Goal: Information Seeking & Learning: Understand process/instructions

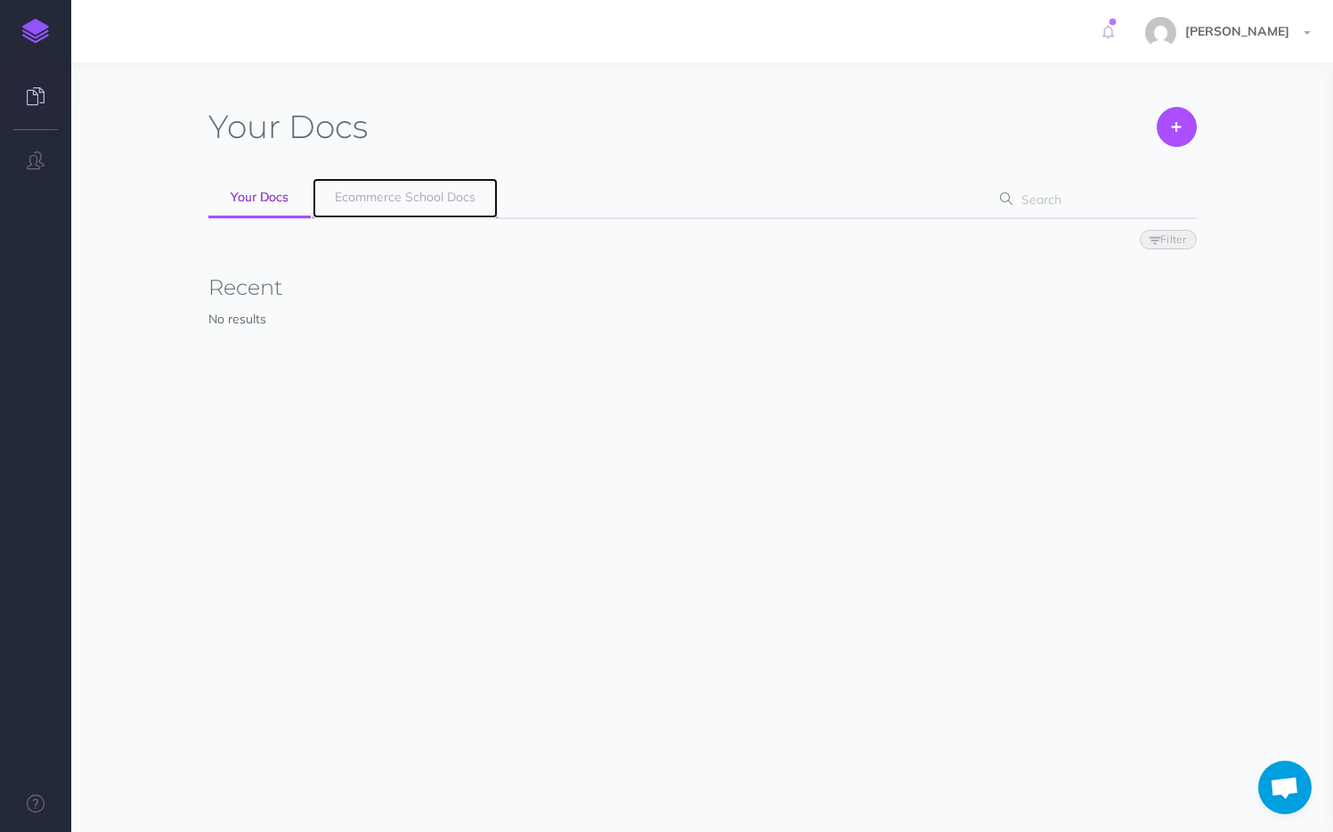
click at [407, 206] on link "Ecommerce School Docs" at bounding box center [405, 198] width 185 height 40
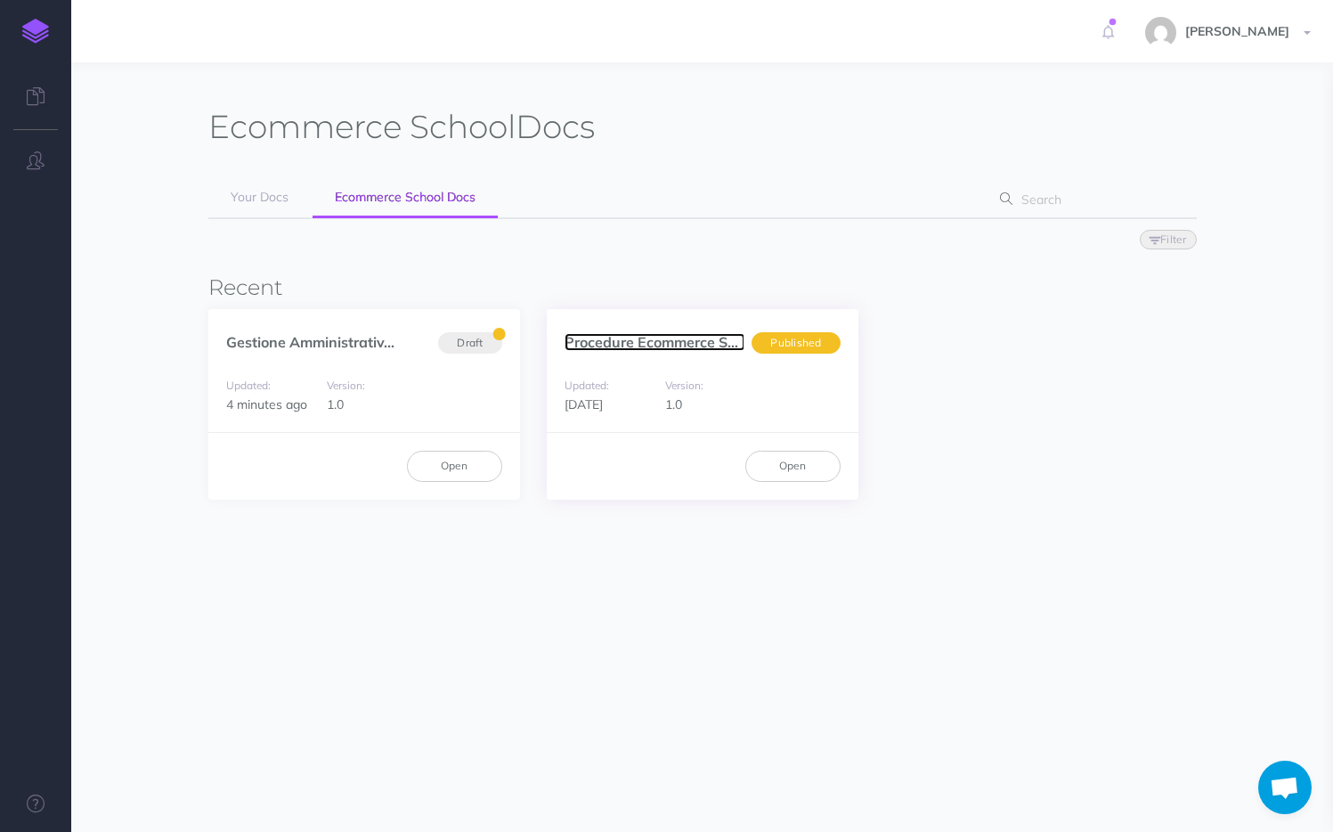
click at [643, 341] on link "Procedure Ecommerce Sc..." at bounding box center [654, 342] width 181 height 18
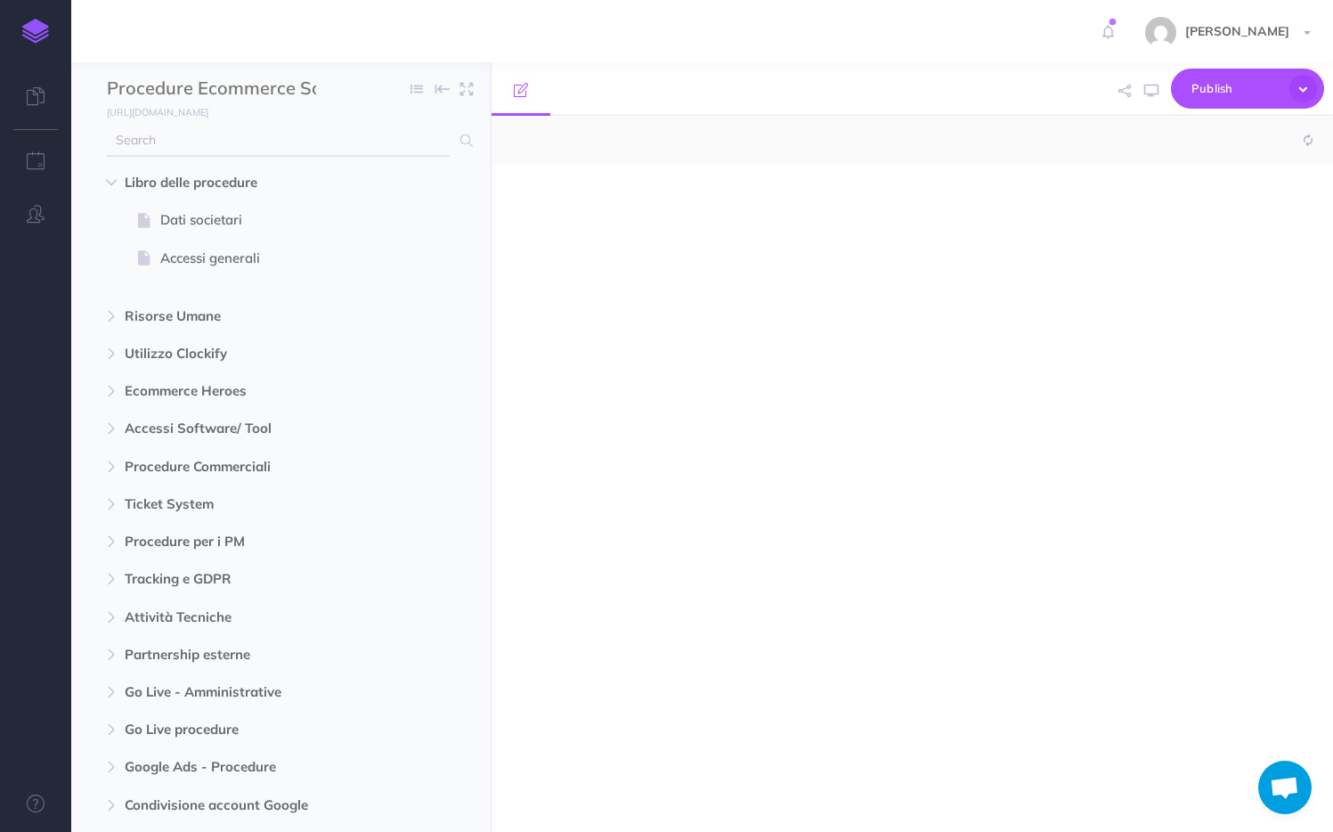
click at [268, 147] on input "text" at bounding box center [278, 141] width 343 height 32
select select "null"
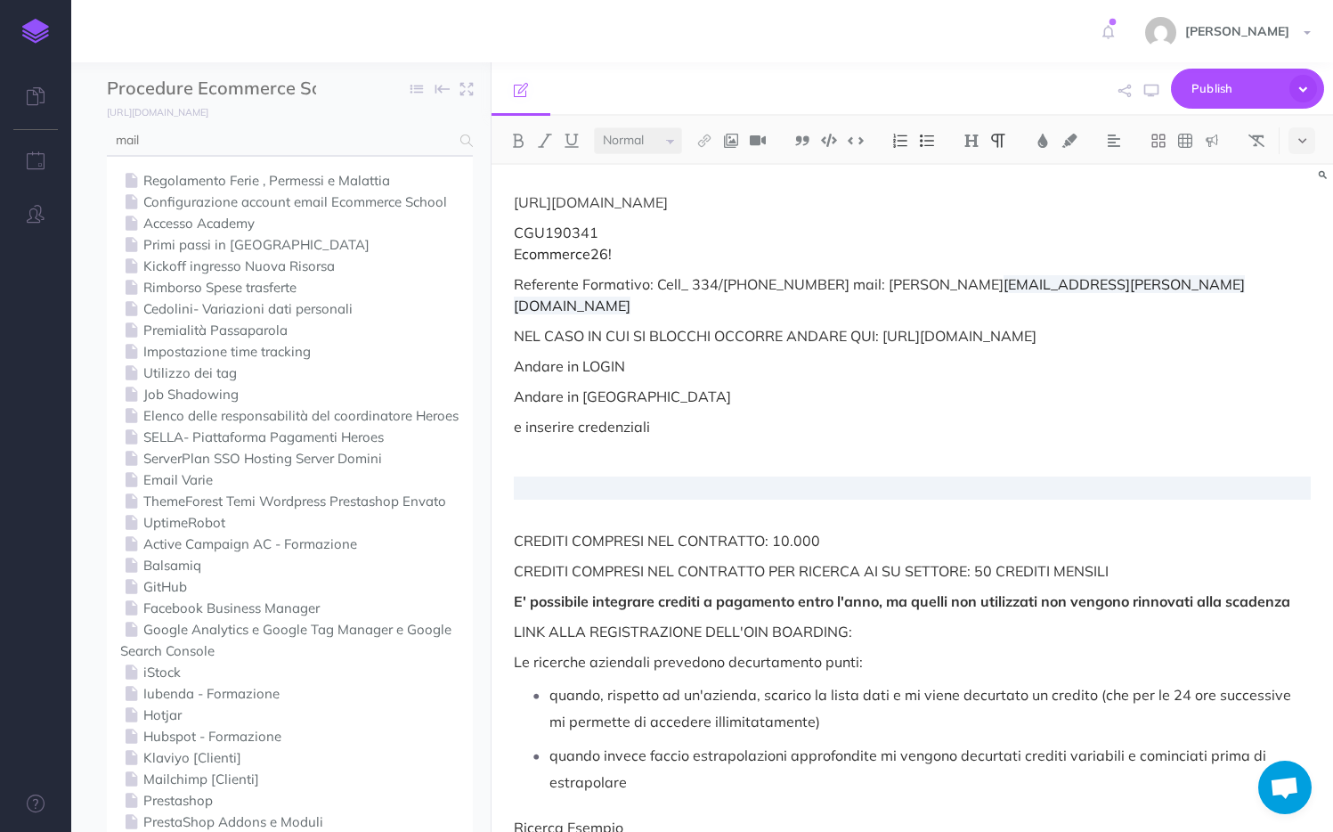
type input "mail"
click at [352, 204] on link "Configurazione account email Ecommerce School" at bounding box center [289, 201] width 339 height 21
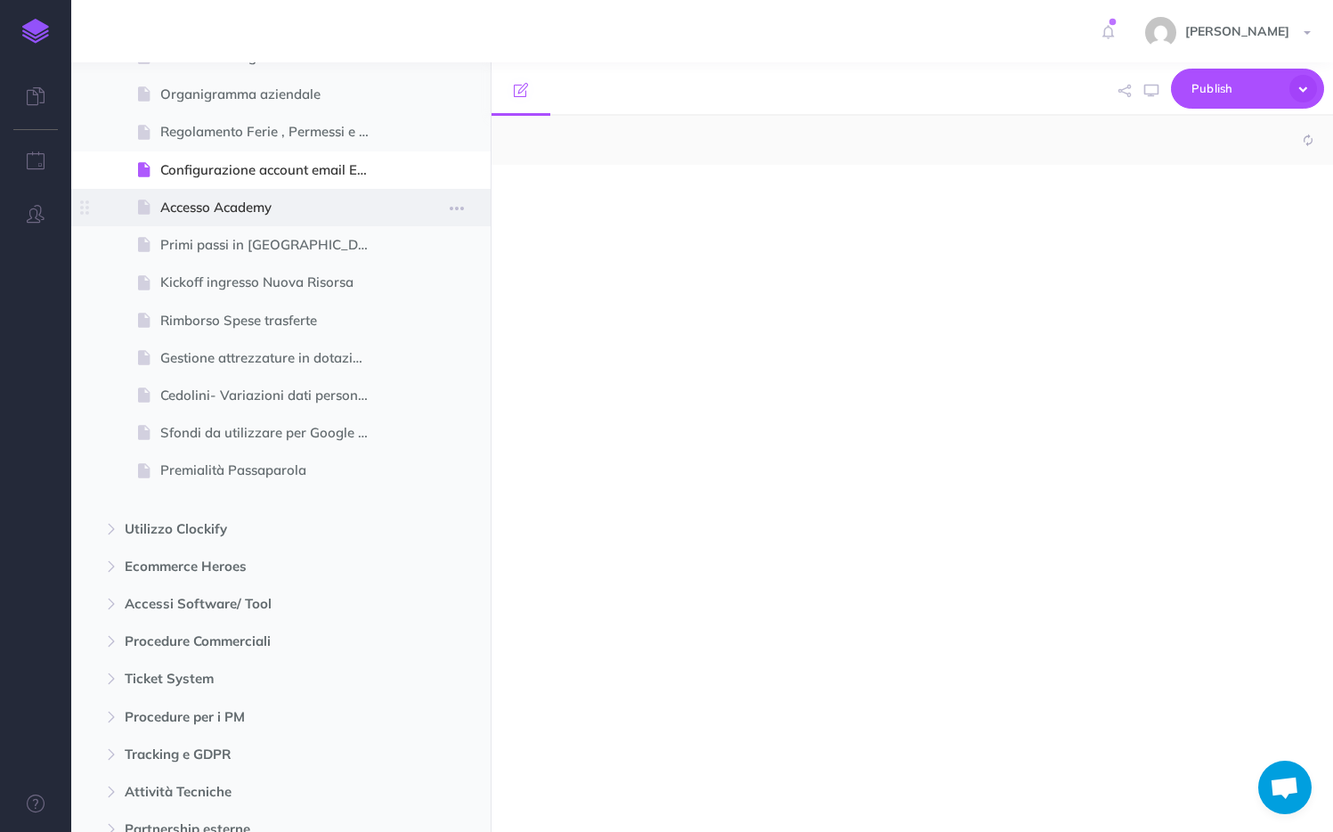
scroll to position [305, 0]
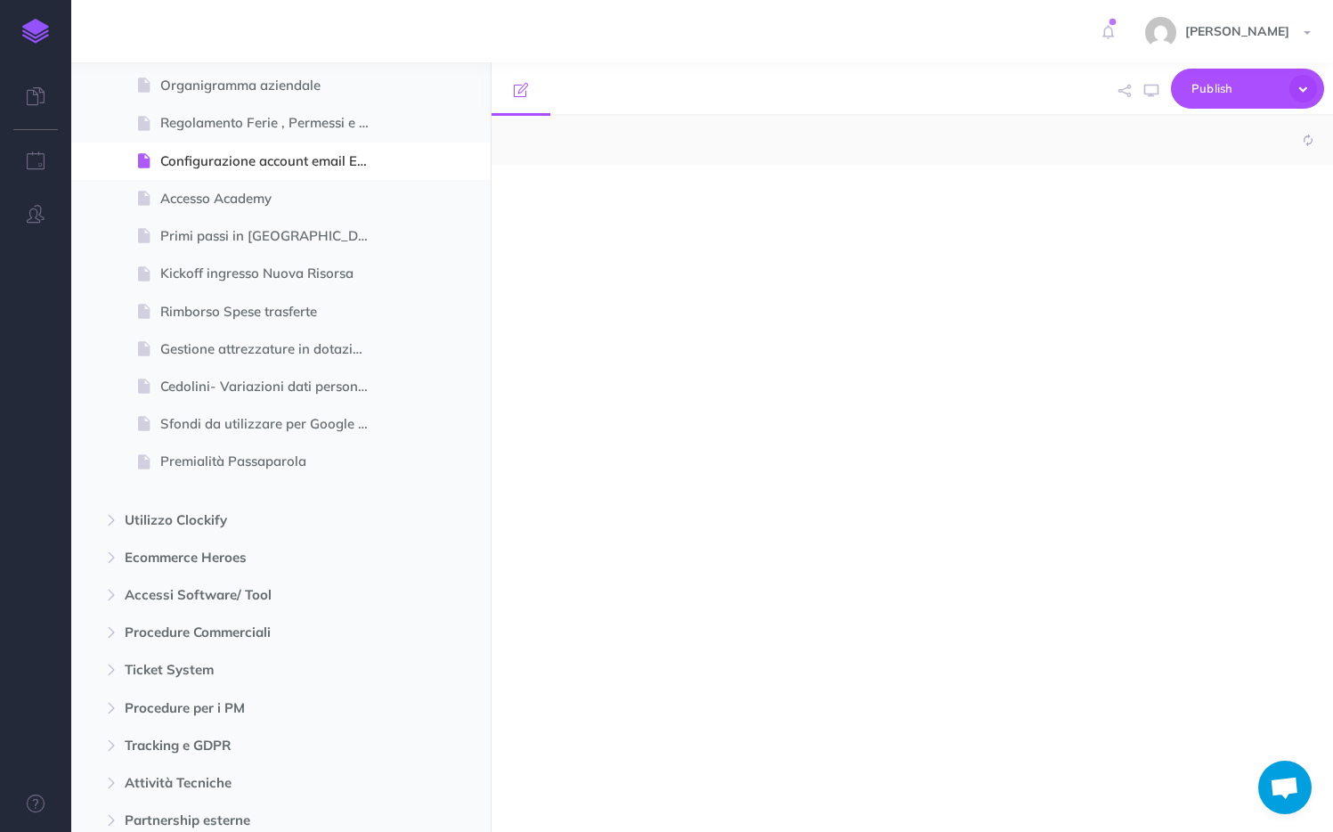
select select "null"
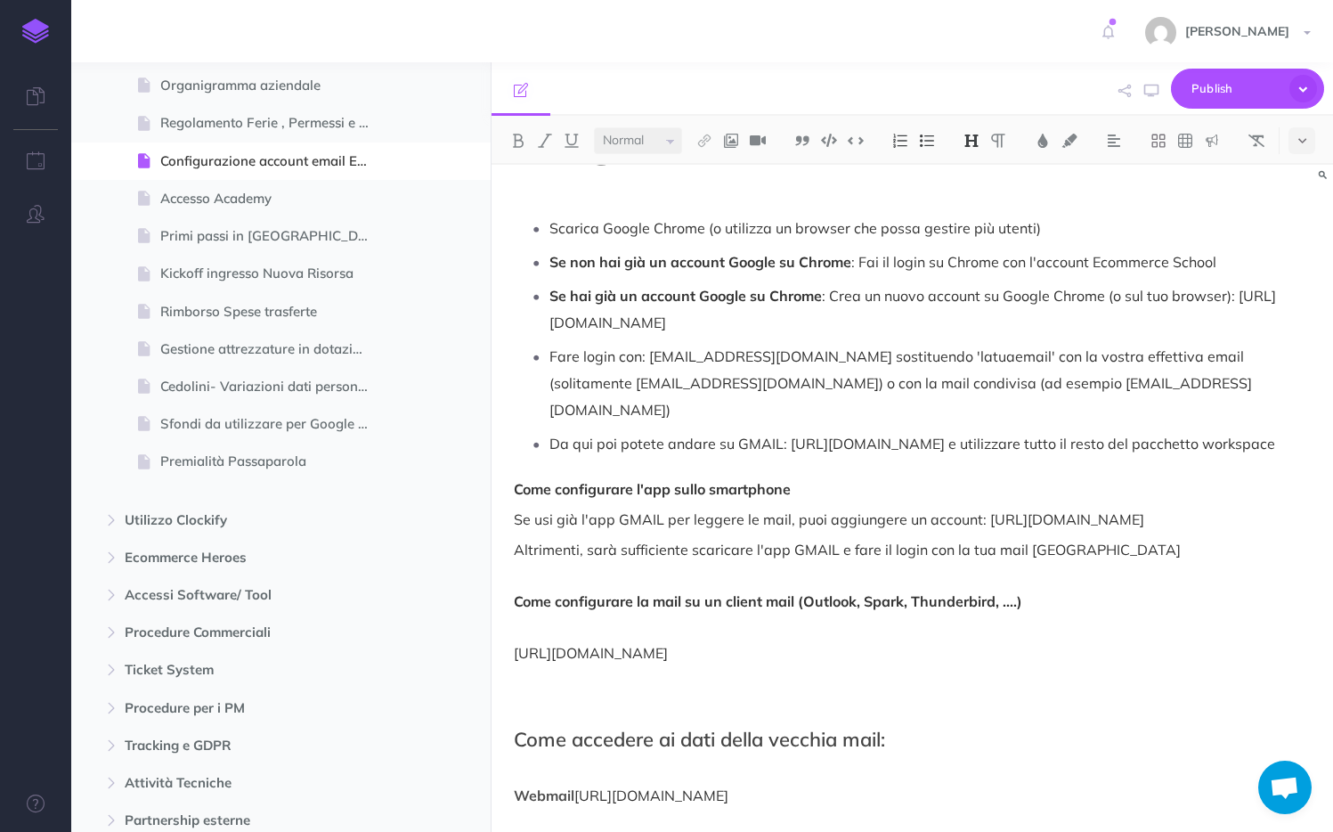
scroll to position [45, 0]
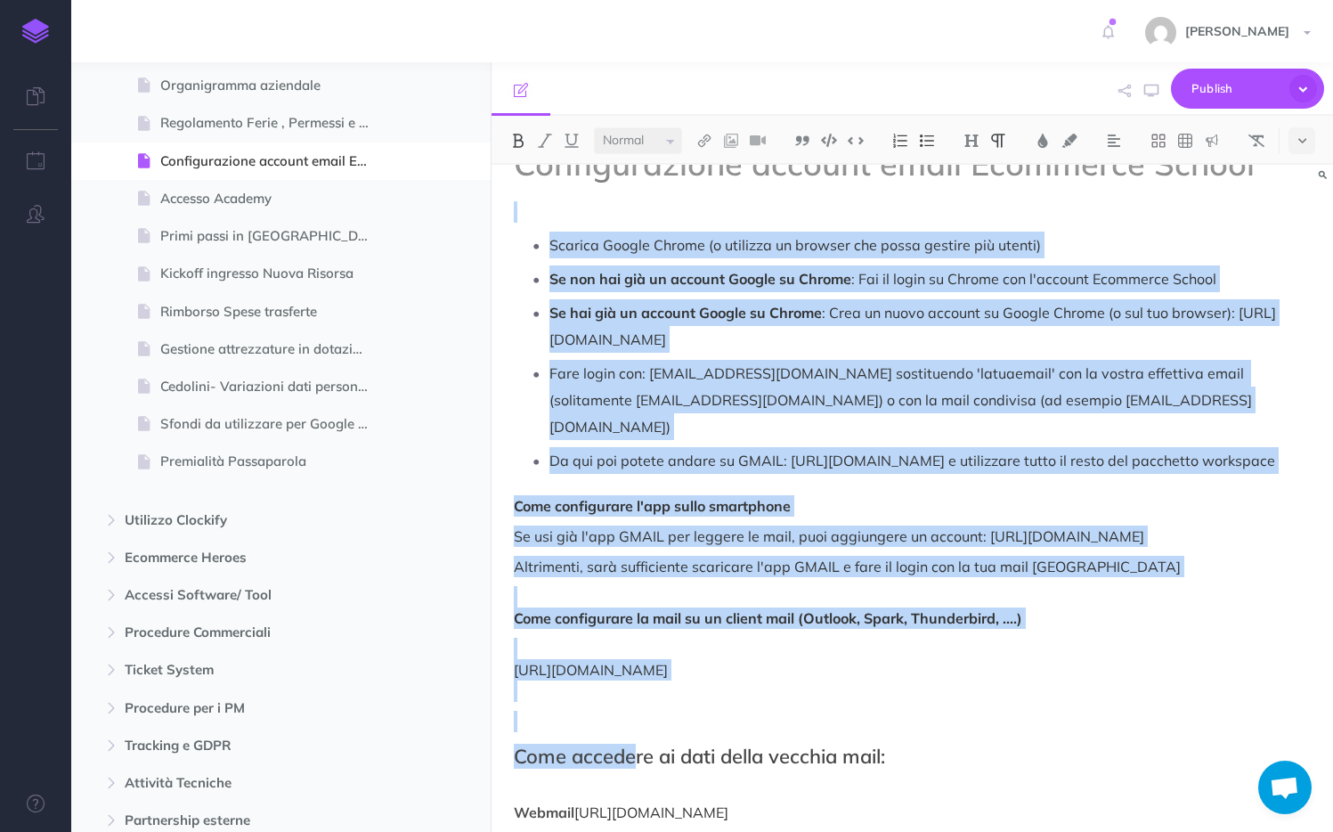
drag, startPoint x: 527, startPoint y: 217, endPoint x: 639, endPoint y: 758, distance: 552.0
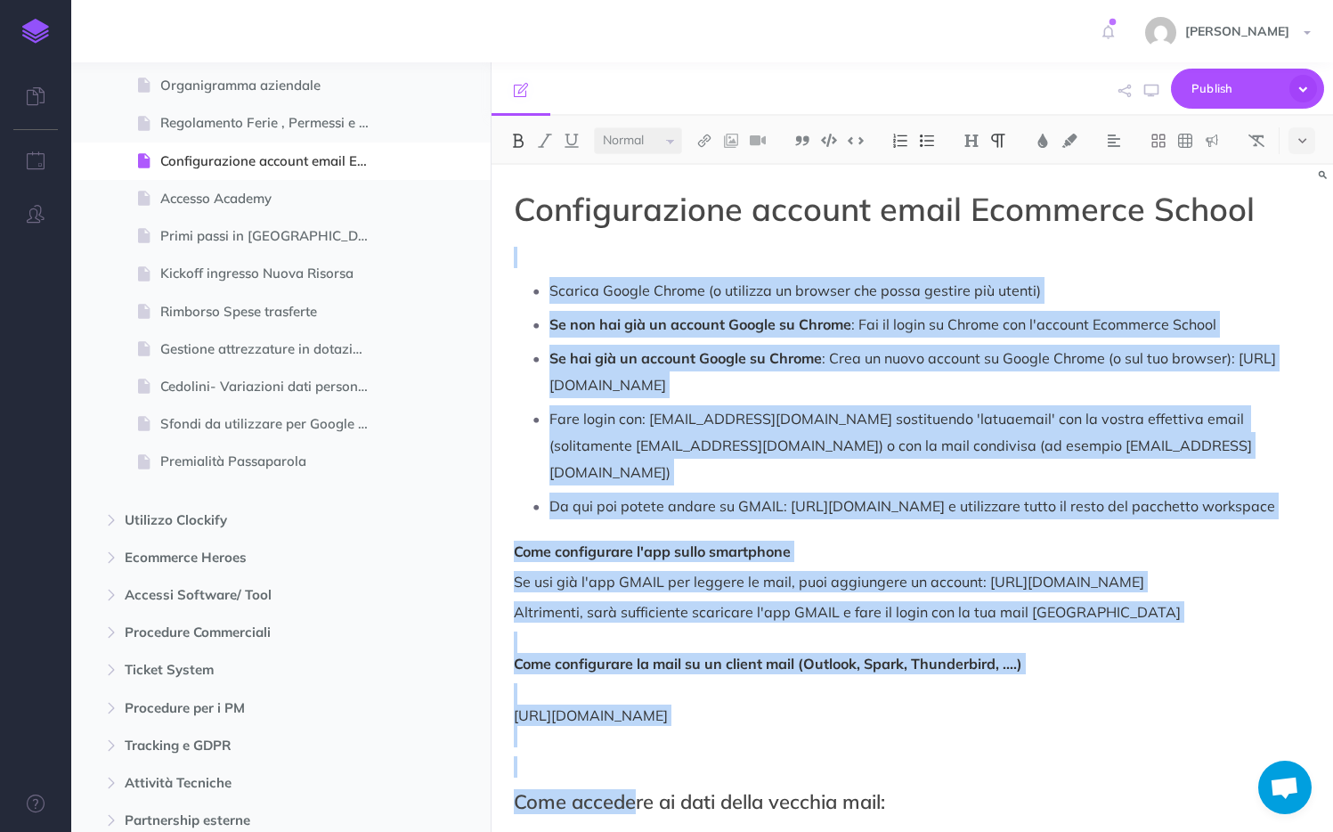
click at [561, 250] on p at bounding box center [912, 257] width 797 height 21
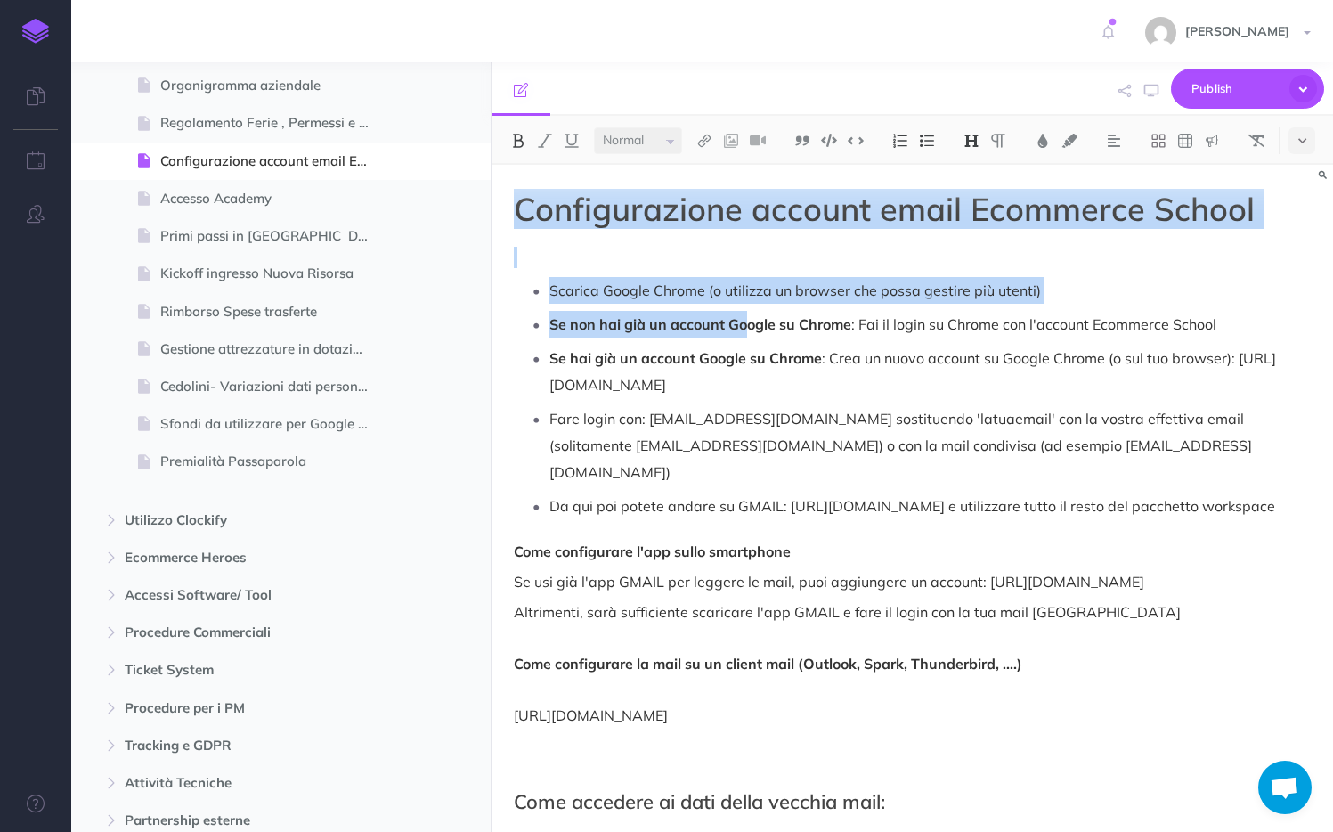
drag, startPoint x: 517, startPoint y: 208, endPoint x: 750, endPoint y: 332, distance: 263.3
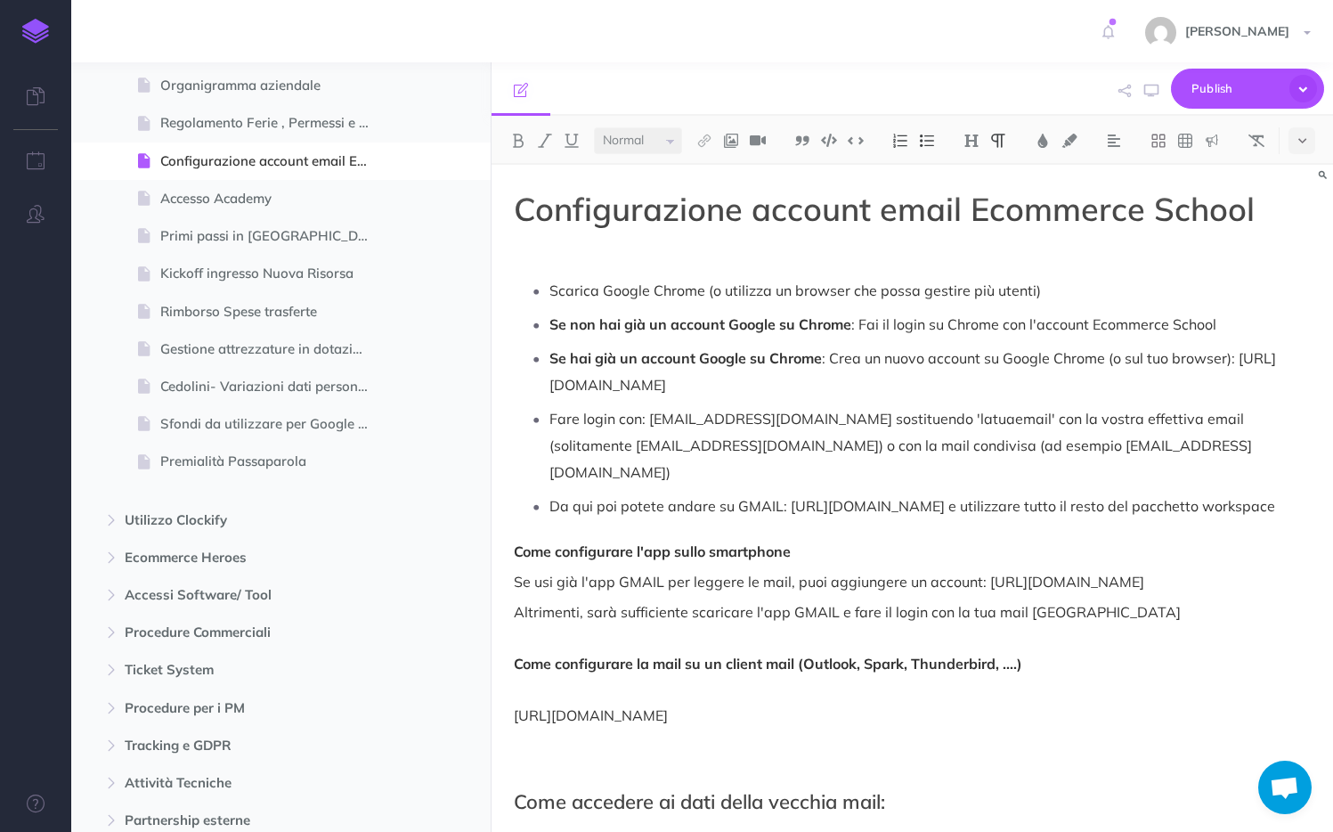
click at [837, 397] on p "Se hai già un account Google su Chrome : Crea un nuovo account su Google Chrome…" at bounding box center [929, 371] width 761 height 53
click at [648, 420] on p "Fare login con: latuaemail@ecommerce-school.it sostituendo 'latuaemail' con la …" at bounding box center [929, 445] width 761 height 80
